Goal: Task Accomplishment & Management: Manage account settings

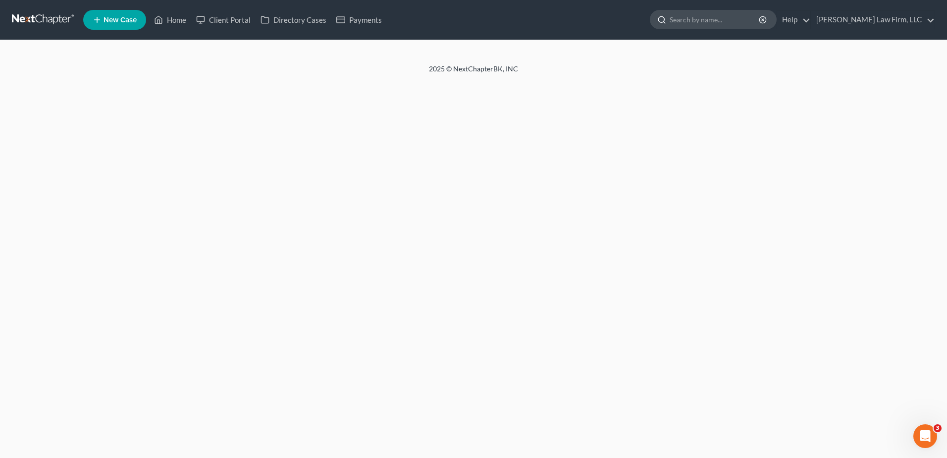
click at [467, 24] on input "search" at bounding box center [715, 19] width 91 height 18
type input "[PERSON_NAME]"
click at [54, 24] on link at bounding box center [43, 20] width 63 height 18
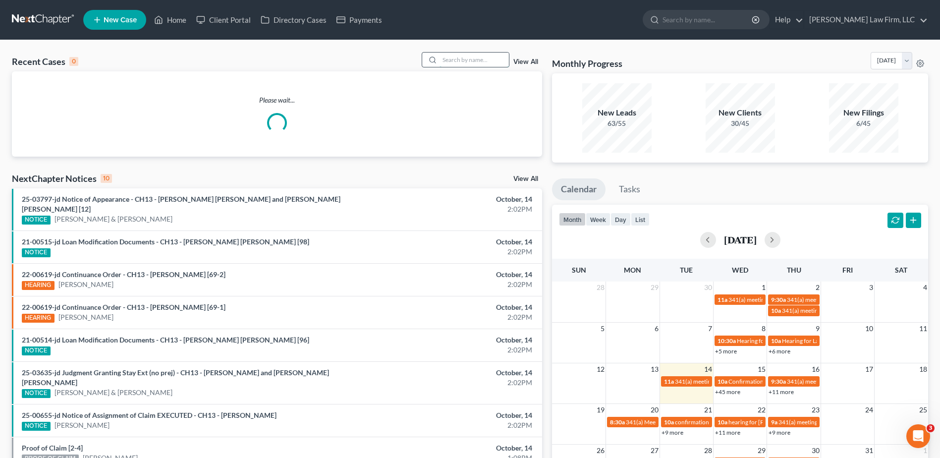
click at [450, 65] on input "search" at bounding box center [473, 60] width 69 height 14
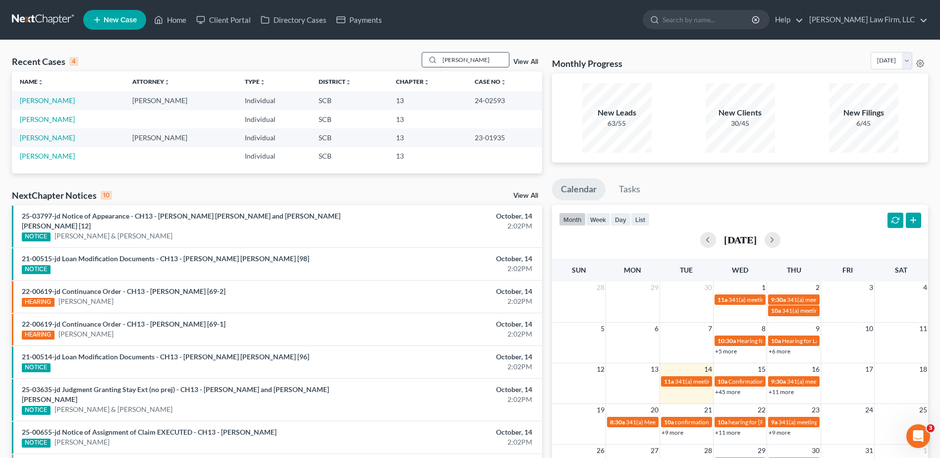
type input "ward"
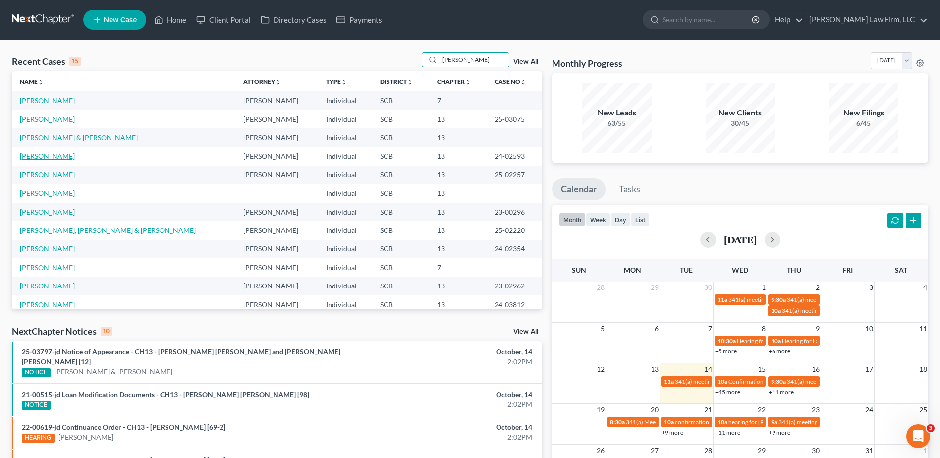
click at [48, 157] on link "[PERSON_NAME]" at bounding box center [47, 156] width 55 height 8
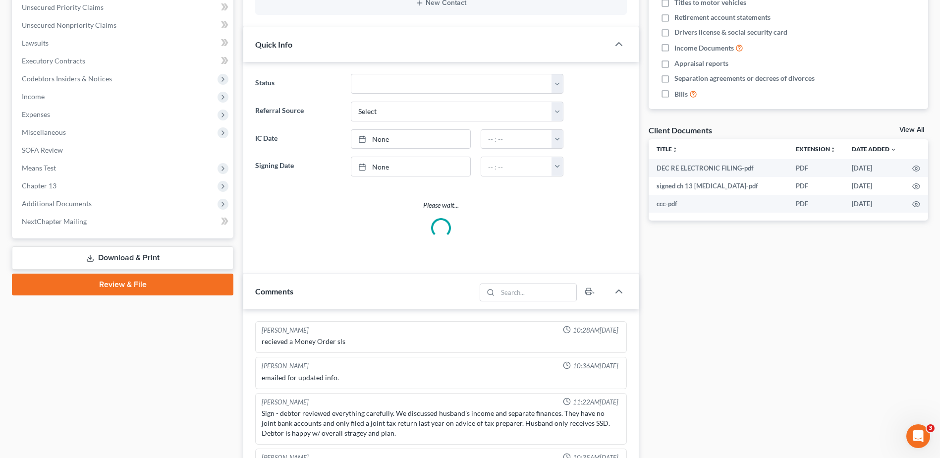
scroll to position [396, 0]
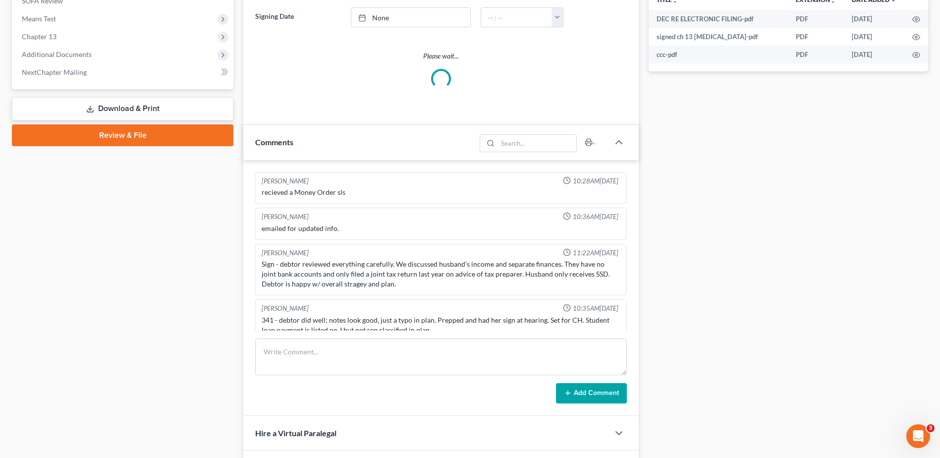
select select "0"
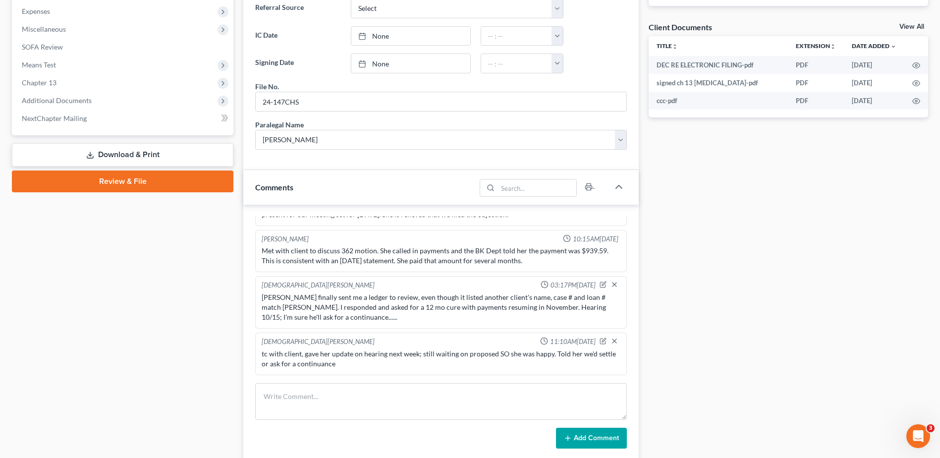
scroll to position [446, 0]
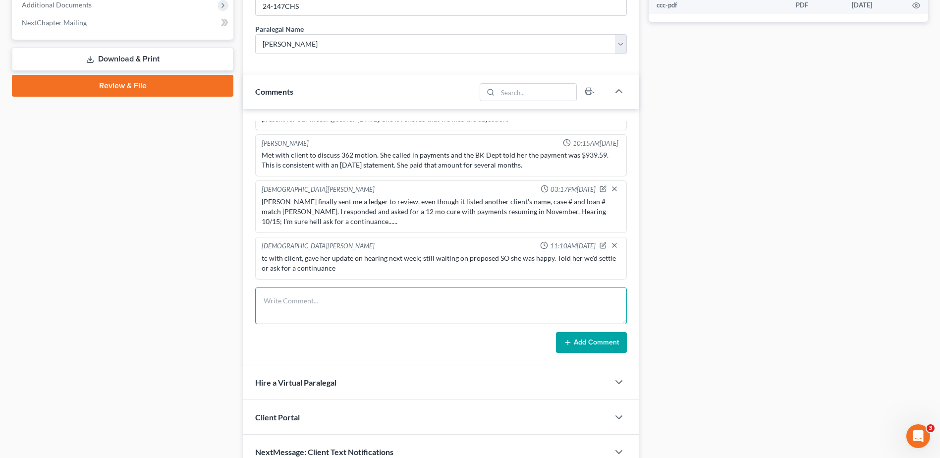
drag, startPoint x: 289, startPoint y: 306, endPoint x: 294, endPoint y: 302, distance: 5.6
click at [293, 303] on textarea at bounding box center [441, 305] width 372 height 37
type textarea "left detailed vm for client, 362 hearing continued to 11/5 @ 11am. waiting on e…"
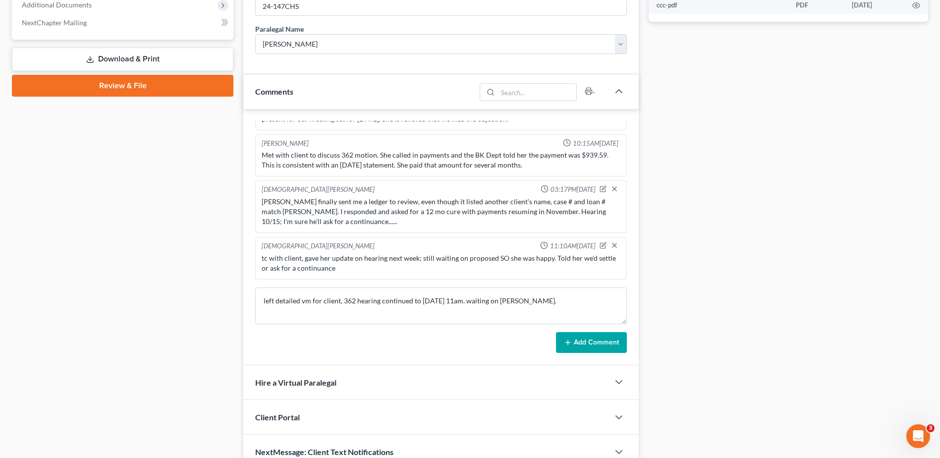
click at [612, 348] on button "Add Comment" at bounding box center [591, 342] width 71 height 21
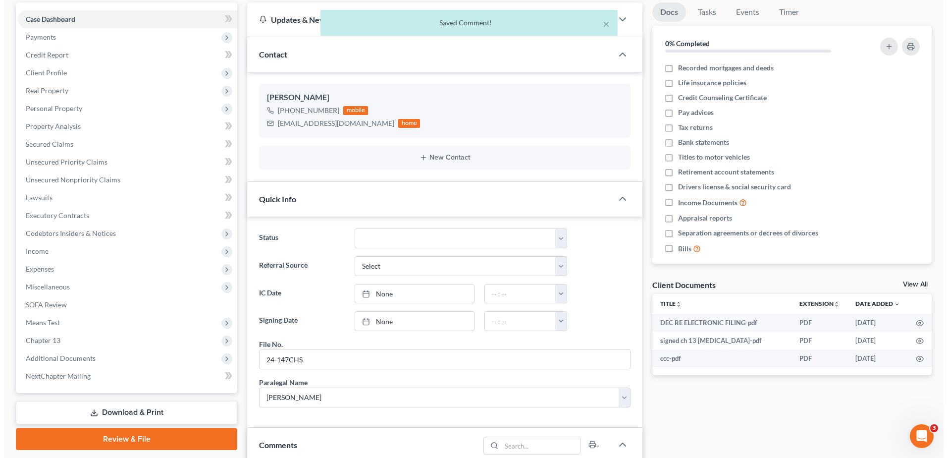
scroll to position [0, 0]
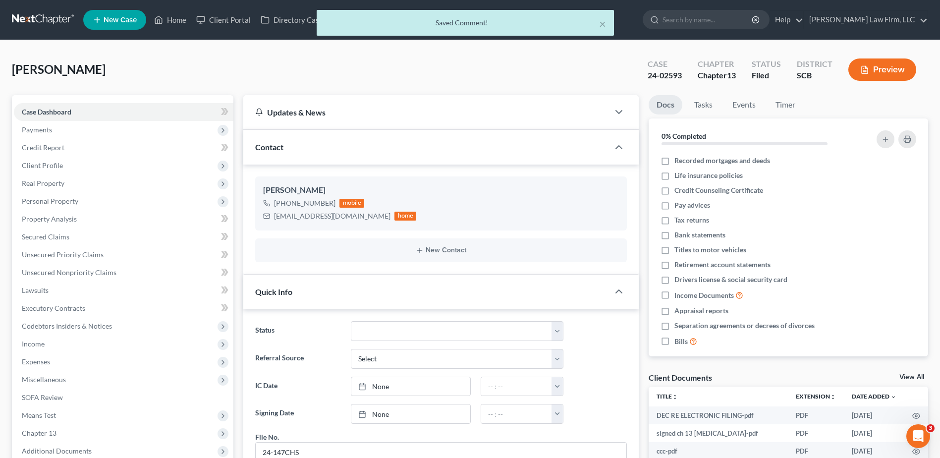
click at [729, 17] on div "× Saved Comment!" at bounding box center [465, 25] width 940 height 31
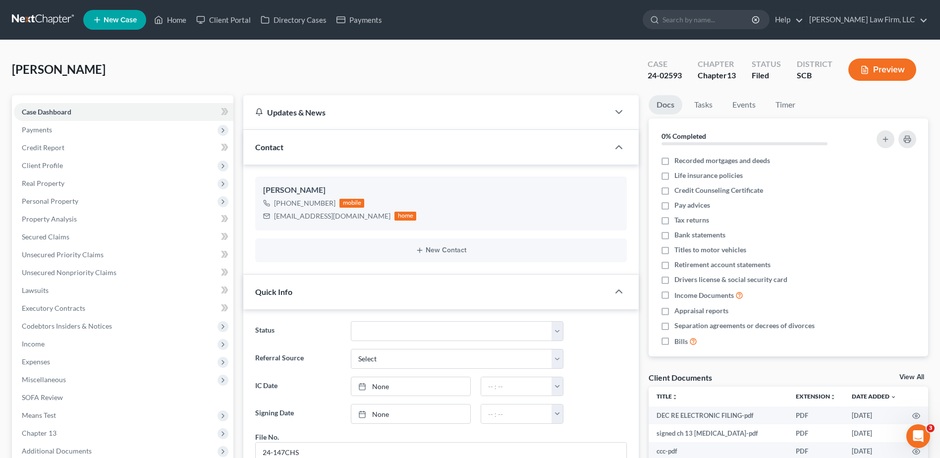
click at [662, 23] on div at bounding box center [652, 19] width 19 height 18
click at [702, 20] on input "search" at bounding box center [707, 19] width 91 height 18
type input "[PERSON_NAME]"
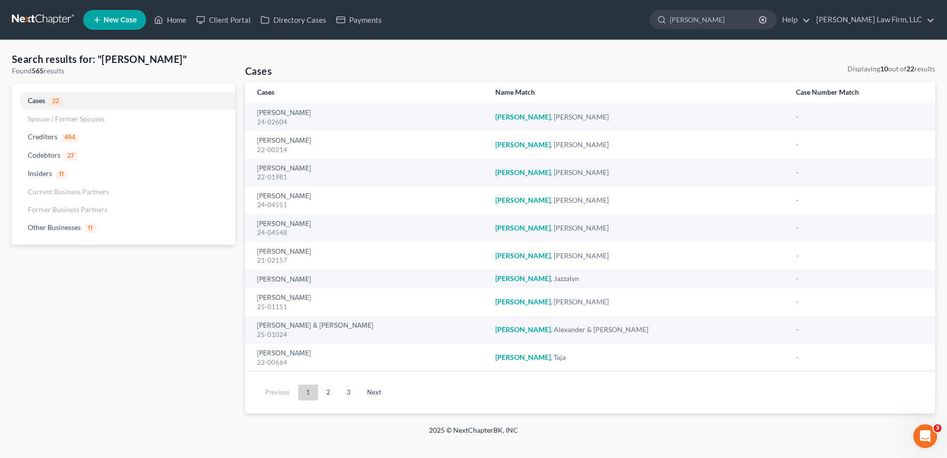
click at [322, 396] on link "2" at bounding box center [329, 392] width 20 height 16
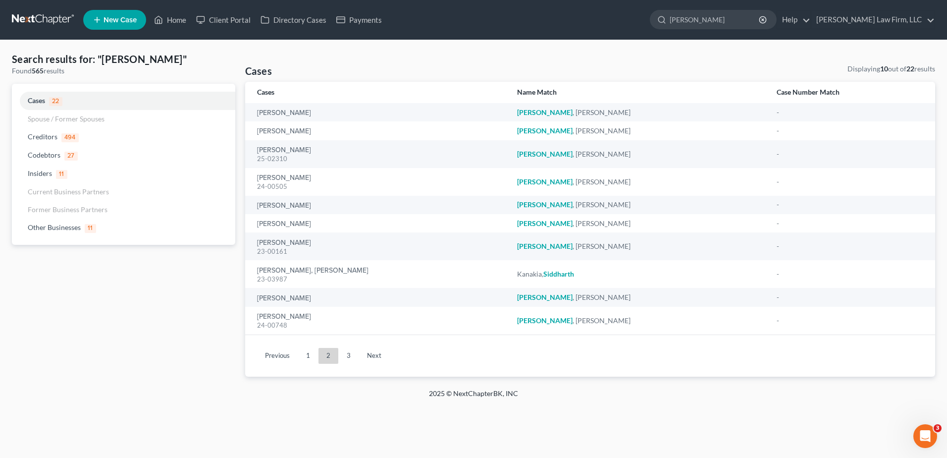
click at [42, 21] on link at bounding box center [43, 20] width 63 height 18
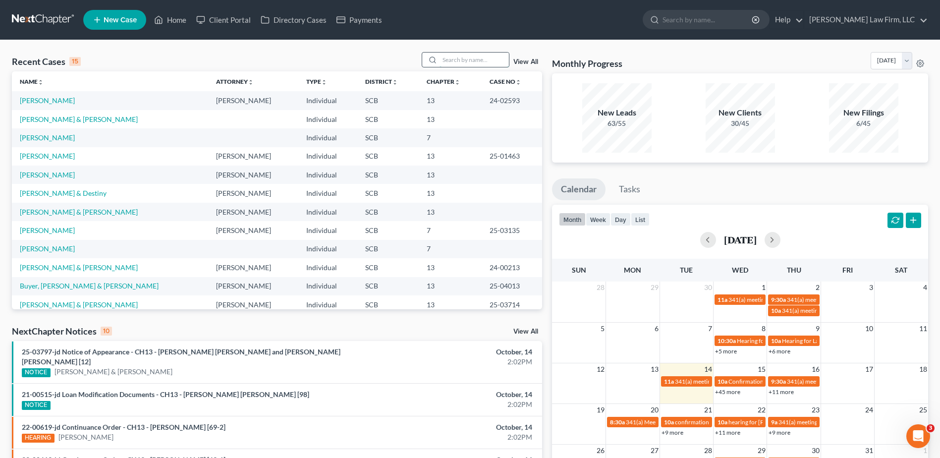
click at [485, 59] on input "search" at bounding box center [473, 60] width 69 height 14
type input "[PERSON_NAME]"
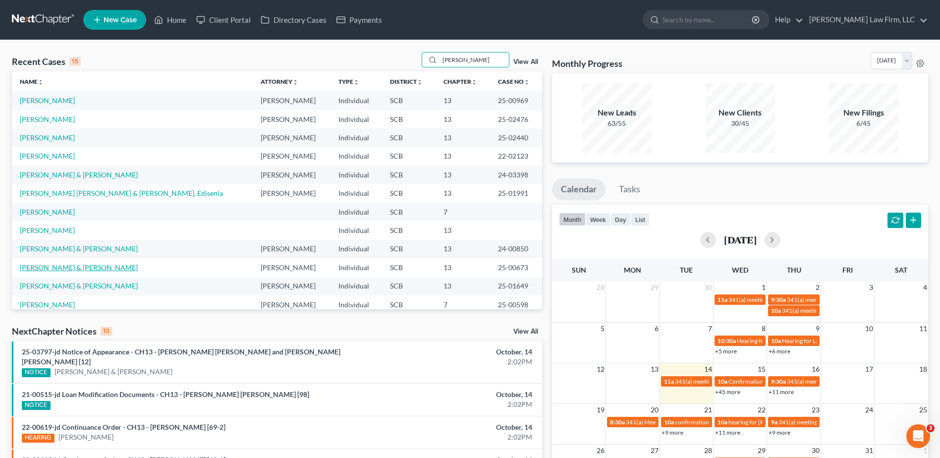
click at [70, 268] on link "[PERSON_NAME] & [PERSON_NAME]" at bounding box center [79, 267] width 118 height 8
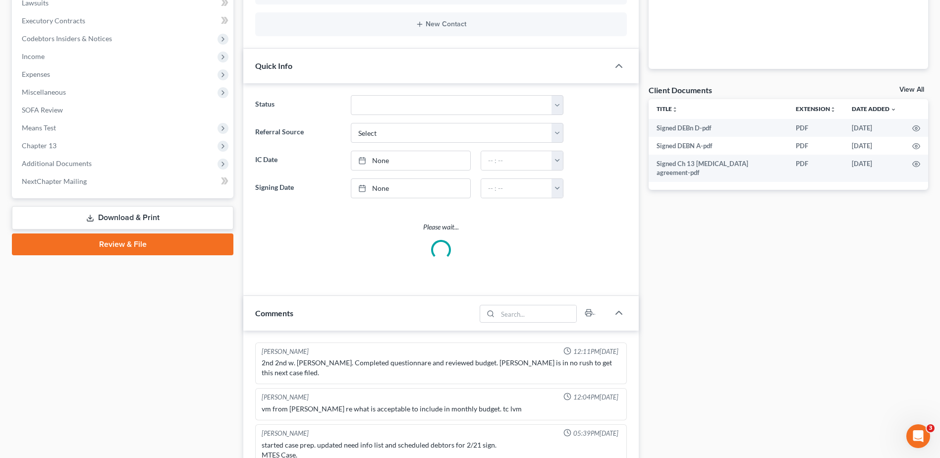
select select "1"
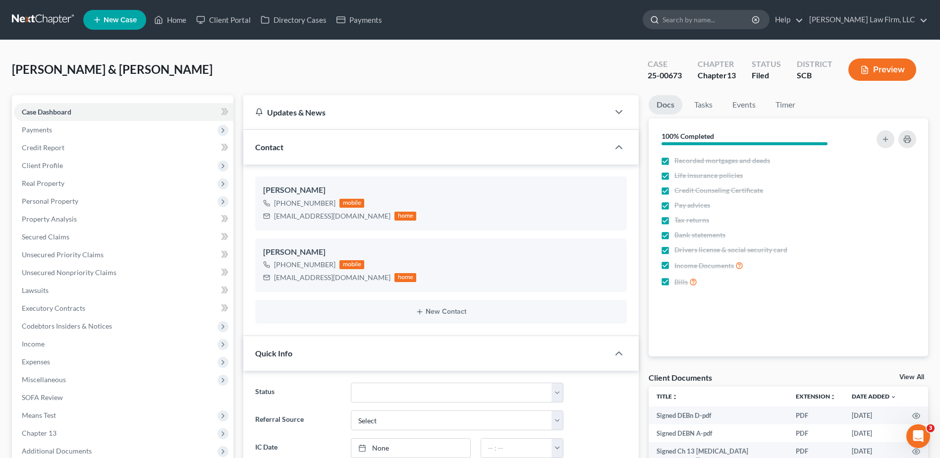
click at [723, 13] on input "search" at bounding box center [707, 19] width 91 height 18
type input "[PERSON_NAME]"
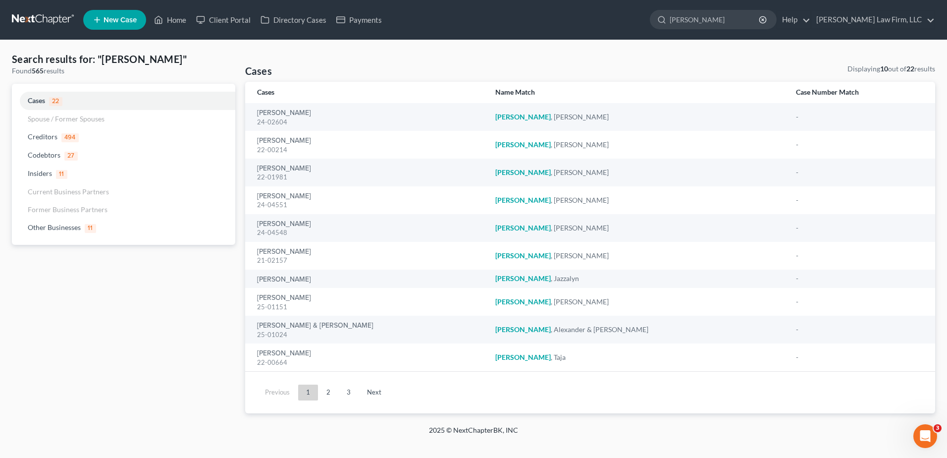
drag, startPoint x: 739, startPoint y: 21, endPoint x: 534, endPoint y: 28, distance: 205.2
click at [534, 25] on ul "New Case Home Client Portal Directory Cases Payments [PERSON_NAME] - No Result …" at bounding box center [509, 20] width 852 height 26
type input "[PERSON_NAME]"
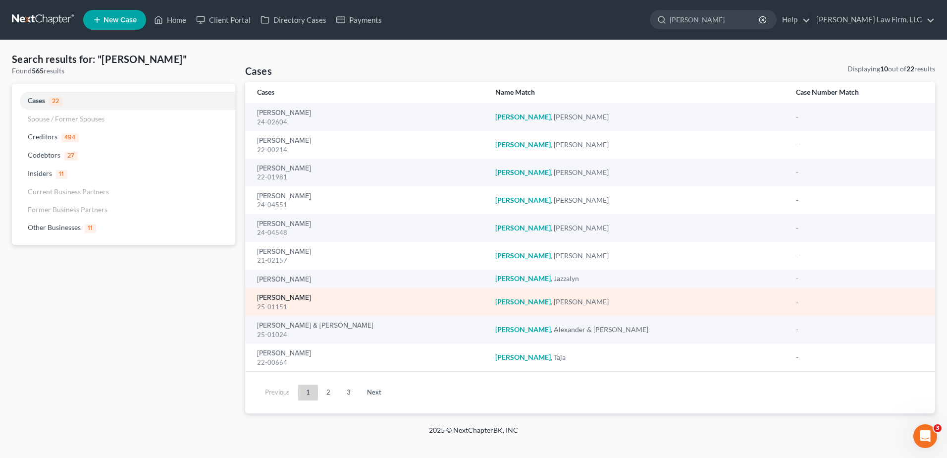
click at [289, 299] on link "[PERSON_NAME]" at bounding box center [284, 297] width 54 height 7
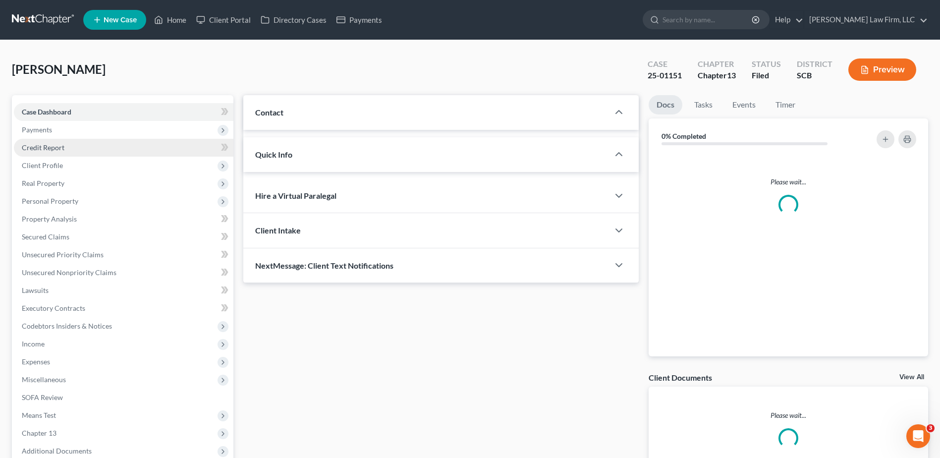
select select "0"
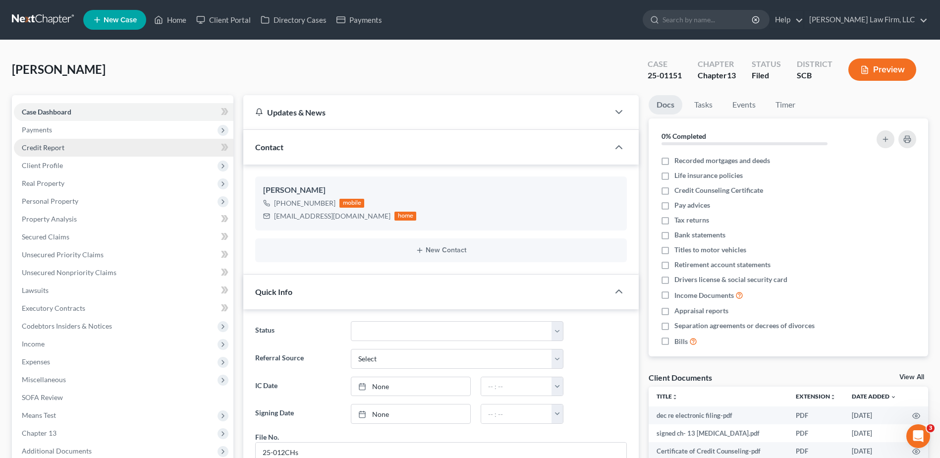
scroll to position [762, 0]
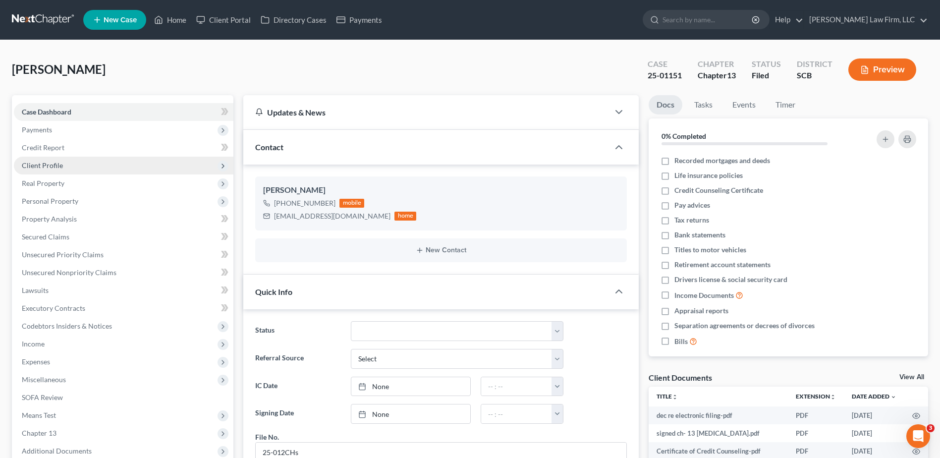
click at [55, 161] on span "Client Profile" at bounding box center [42, 165] width 41 height 8
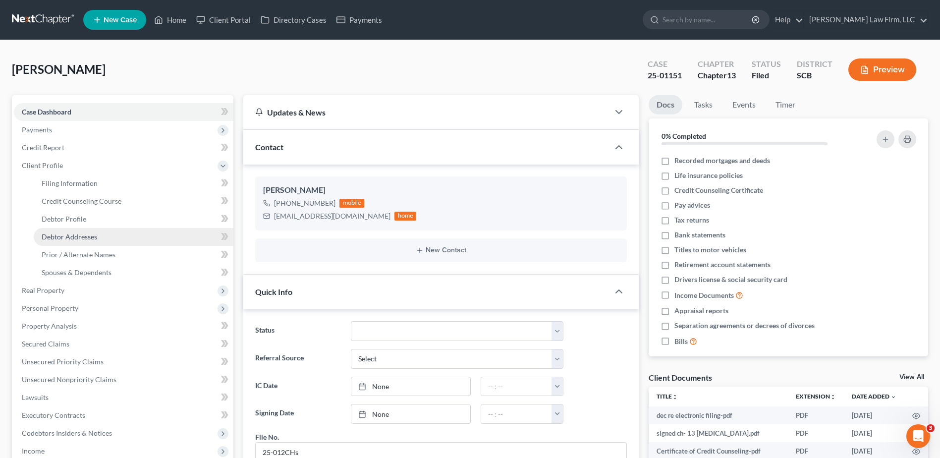
click at [86, 236] on span "Debtor Addresses" at bounding box center [69, 236] width 55 height 8
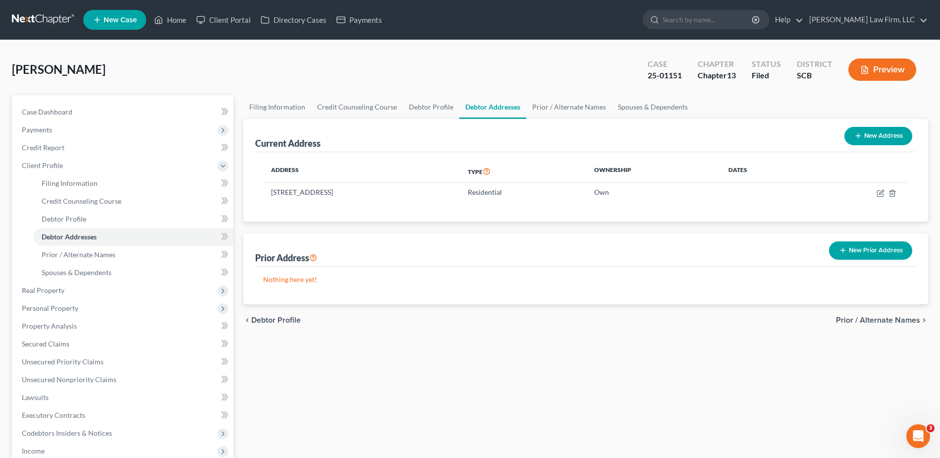
drag, startPoint x: 350, startPoint y: 194, endPoint x: 129, endPoint y: 194, distance: 220.5
click at [261, 194] on div "Address Type Ownership Dates [STREET_ADDRESS] Residential Own" at bounding box center [585, 186] width 661 height 69
click at [340, 203] on div "Address Type Ownership Dates [STREET_ADDRESS] Residential Own" at bounding box center [585, 186] width 661 height 69
drag, startPoint x: 366, startPoint y: 200, endPoint x: 378, endPoint y: 198, distance: 12.5
click at [369, 200] on td "[STREET_ADDRESS]" at bounding box center [361, 192] width 197 height 19
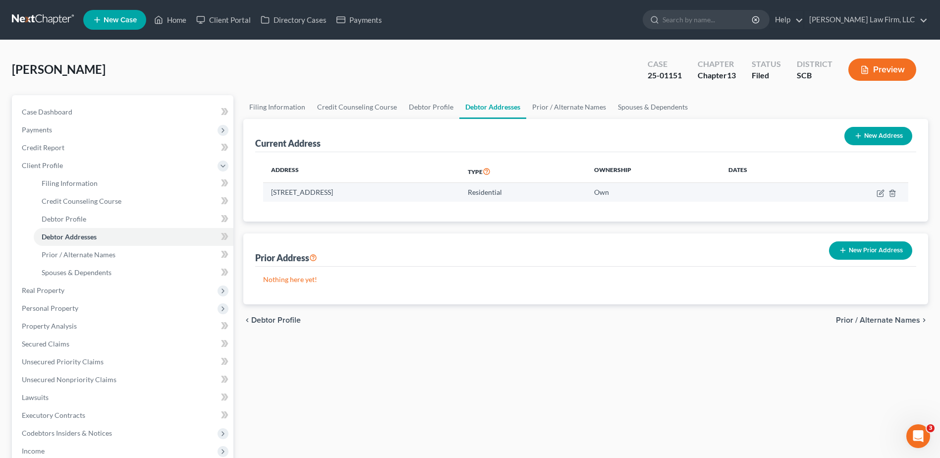
drag, startPoint x: 378, startPoint y: 198, endPoint x: 404, endPoint y: 190, distance: 27.4
click at [404, 189] on td "[STREET_ADDRESS]" at bounding box center [361, 192] width 197 height 19
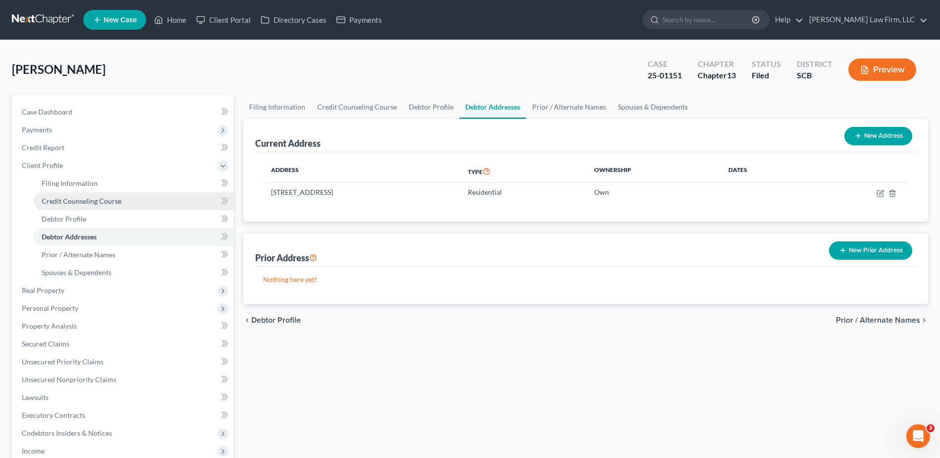
drag, startPoint x: 403, startPoint y: 193, endPoint x: 156, endPoint y: 194, distance: 247.2
click at [267, 193] on td "[STREET_ADDRESS]" at bounding box center [361, 192] width 197 height 19
copy td "[STREET_ADDRESS]"
